Goal: Book appointment/travel/reservation

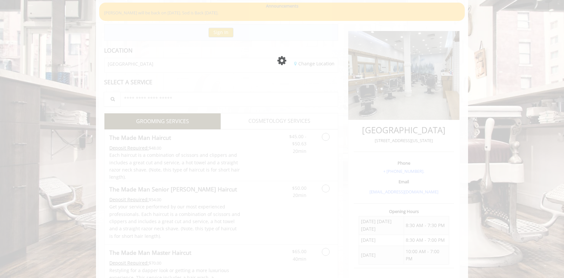
scroll to position [52, 0]
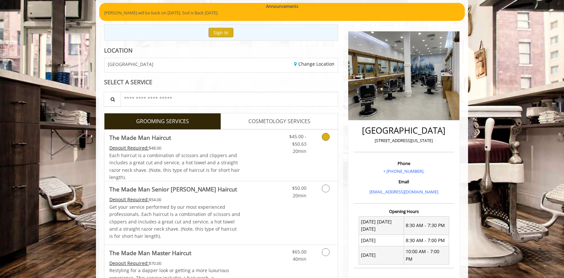
click at [252, 145] on link "Discounted Price" at bounding box center [259, 155] width 39 height 51
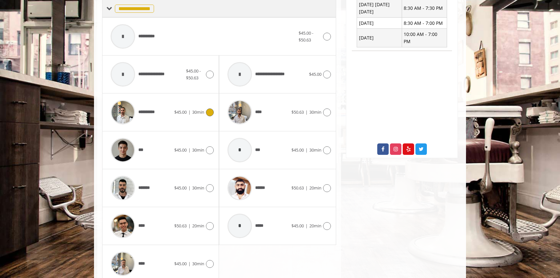
scroll to position [279, 0]
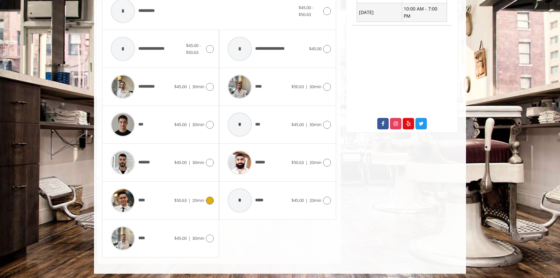
click at [166, 207] on div "****" at bounding box center [140, 200] width 67 height 31
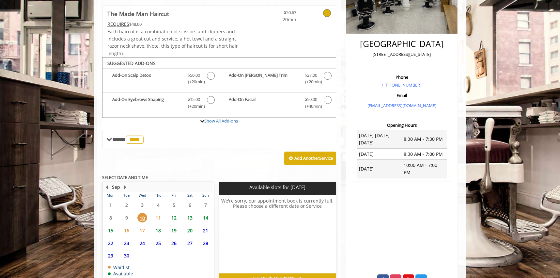
scroll to position [176, 0]
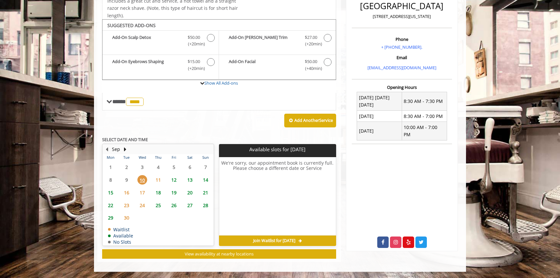
click at [172, 181] on span "12" at bounding box center [174, 179] width 10 height 9
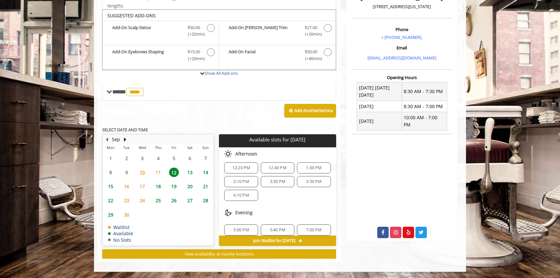
scroll to position [32, 0]
click at [251, 172] on span "12:20 PM" at bounding box center [241, 173] width 28 height 5
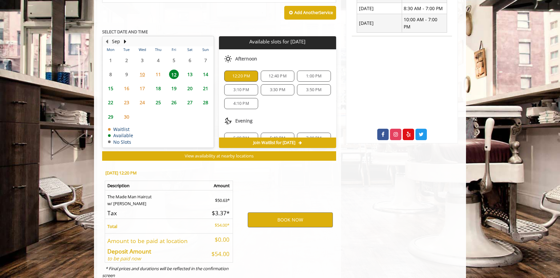
scroll to position [304, 0]
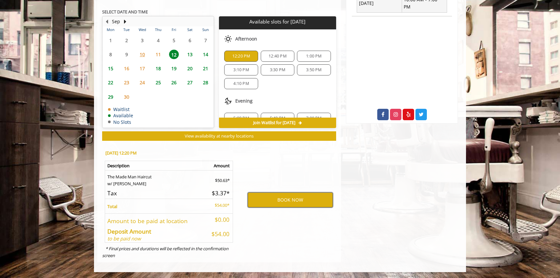
click at [276, 197] on button "BOOK NOW" at bounding box center [290, 199] width 85 height 15
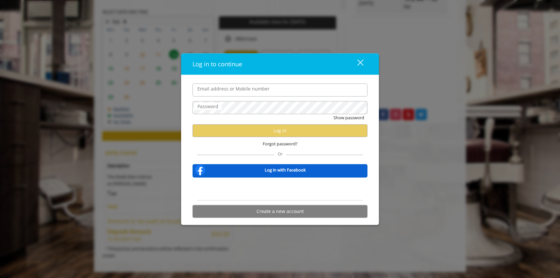
click at [232, 89] on label "Email address or Mobile number" at bounding box center [233, 88] width 79 height 7
click at [232, 89] on input "Email address or Mobile number" at bounding box center [280, 89] width 175 height 13
click at [247, 93] on input "Email address or Mobile number" at bounding box center [280, 89] width 175 height 13
type input "**********"
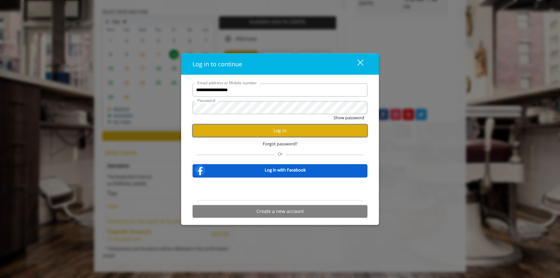
click at [278, 130] on button "Log in" at bounding box center [280, 130] width 175 height 13
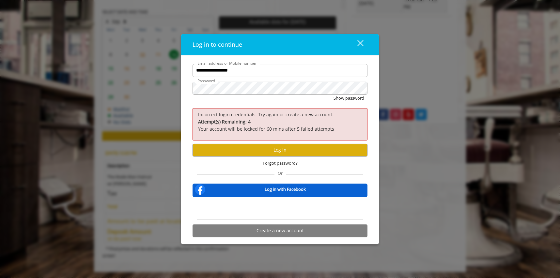
click at [361, 44] on div "close" at bounding box center [356, 44] width 13 height 10
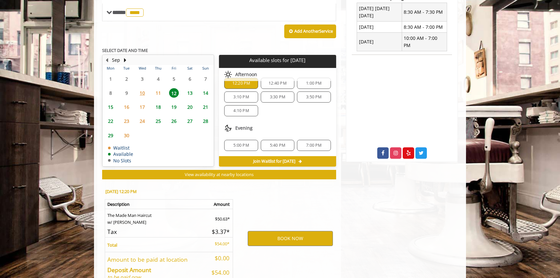
scroll to position [304, 0]
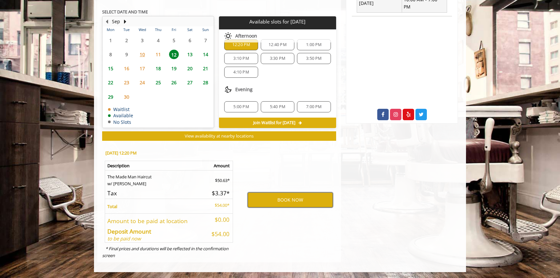
click at [281, 193] on button "BOOK NOW" at bounding box center [290, 199] width 85 height 15
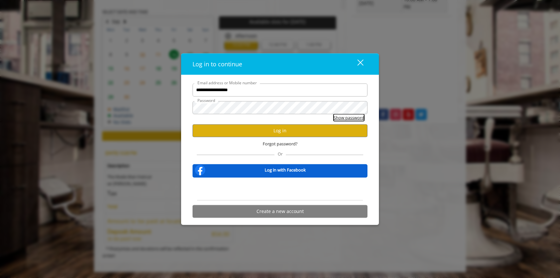
click at [356, 117] on button "Show password" at bounding box center [348, 117] width 31 height 7
click at [348, 118] on button "Hide password" at bounding box center [349, 117] width 29 height 7
click at [363, 60] on button "close" at bounding box center [356, 63] width 22 height 13
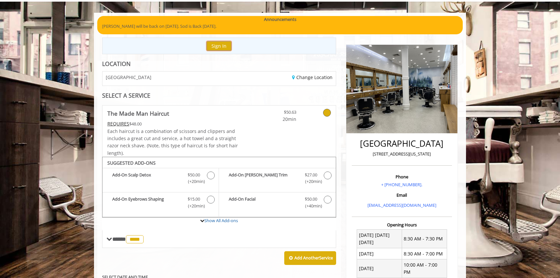
scroll to position [0, 0]
